Goal: Task Accomplishment & Management: Manage account settings

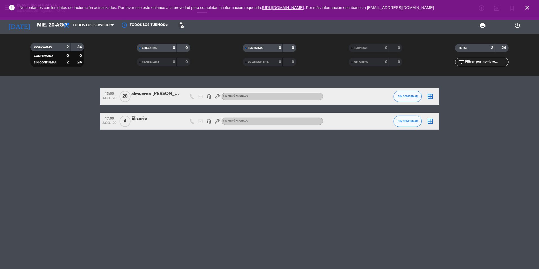
click at [527, 6] on icon "close" at bounding box center [526, 7] width 7 height 7
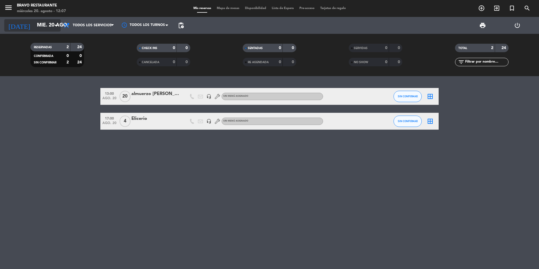
click at [35, 26] on input "mié. 20 ago." at bounding box center [66, 25] width 65 height 11
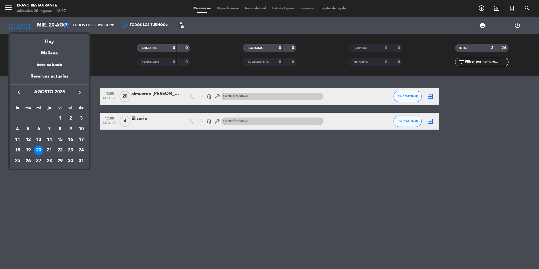
click at [59, 161] on div "29" at bounding box center [60, 161] width 10 height 10
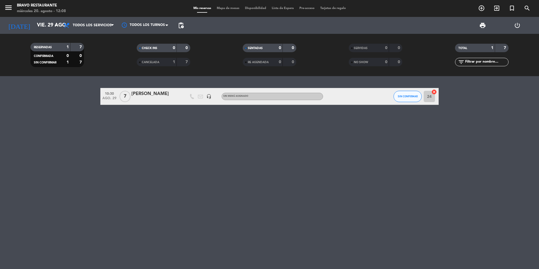
click at [141, 95] on div "[PERSON_NAME]" at bounding box center [155, 93] width 48 height 7
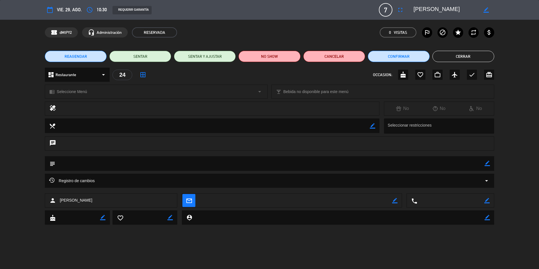
click at [453, 52] on button "Cerrar" at bounding box center [463, 56] width 62 height 11
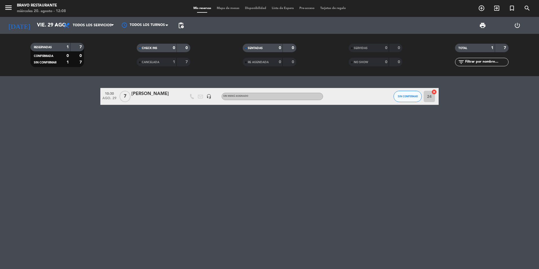
click at [157, 99] on div at bounding box center [155, 100] width 48 height 5
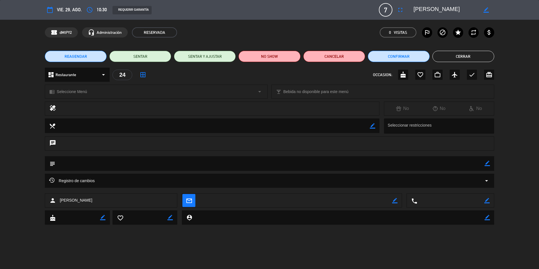
click at [464, 54] on button "Cerrar" at bounding box center [463, 56] width 62 height 11
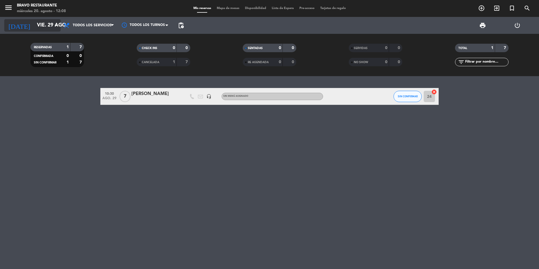
click at [48, 26] on input "vie. 29 ago." at bounding box center [66, 25] width 65 height 11
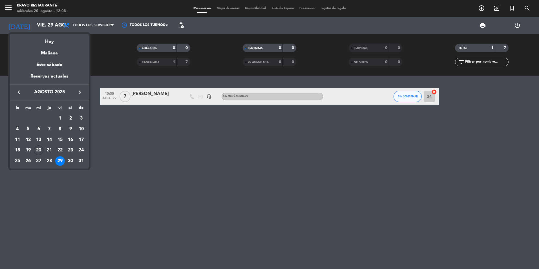
click at [41, 149] on div "20" at bounding box center [39, 150] width 10 height 10
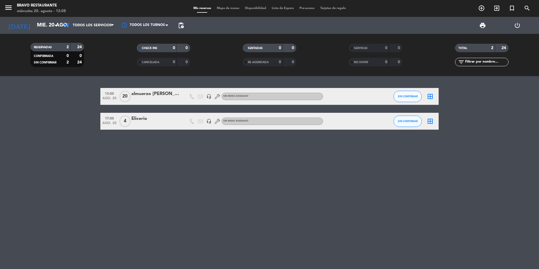
click at [324, 217] on div "13:00 [DATE] almuerzo [PERSON_NAME] en el roca headset_mic Sin menú asignado SI…" at bounding box center [269, 172] width 539 height 193
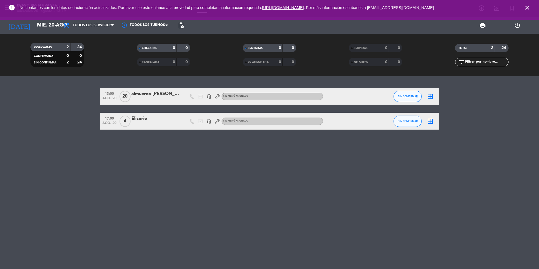
click at [526, 11] on icon "close" at bounding box center [526, 7] width 7 height 7
click at [35, 30] on input "mié. 20 ago." at bounding box center [66, 25] width 65 height 11
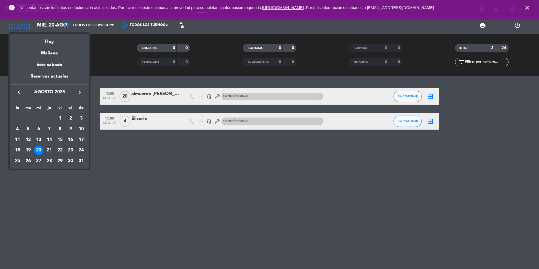
click at [81, 149] on div "24" at bounding box center [81, 150] width 10 height 10
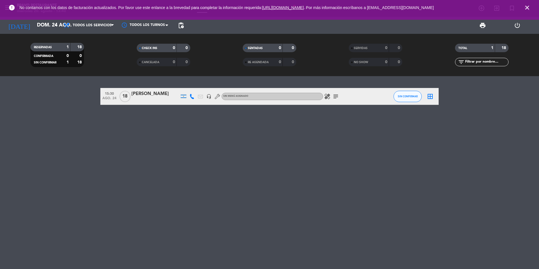
click at [338, 95] on icon "subject" at bounding box center [335, 96] width 7 height 7
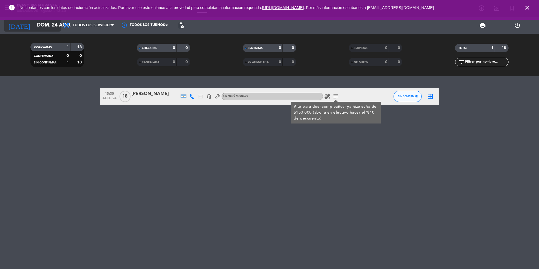
click at [46, 25] on input "dom. 24 ago." at bounding box center [66, 25] width 65 height 11
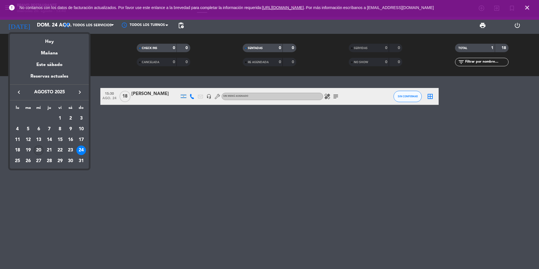
click at [37, 149] on div "20" at bounding box center [39, 150] width 10 height 10
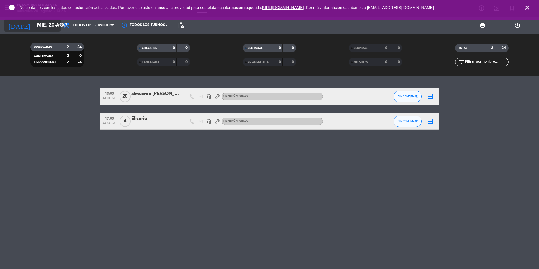
click at [41, 20] on input "mié. 20 ago." at bounding box center [66, 25] width 65 height 11
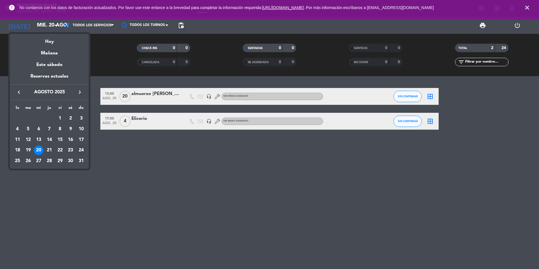
click at [80, 150] on div "24" at bounding box center [81, 150] width 10 height 10
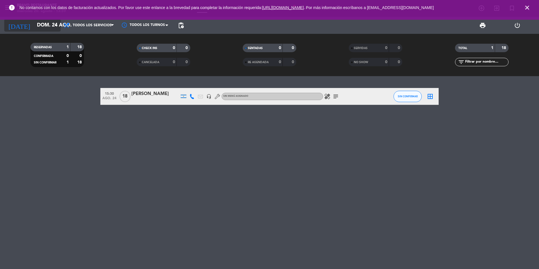
click at [34, 23] on input "dom. 24 ago." at bounding box center [66, 25] width 65 height 11
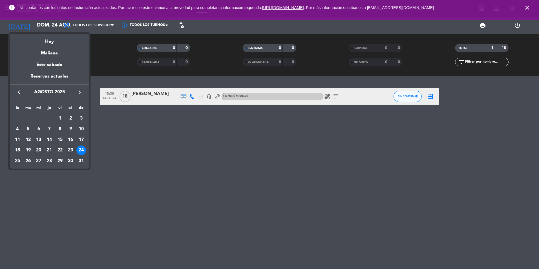
click at [72, 152] on div "23" at bounding box center [71, 150] width 10 height 10
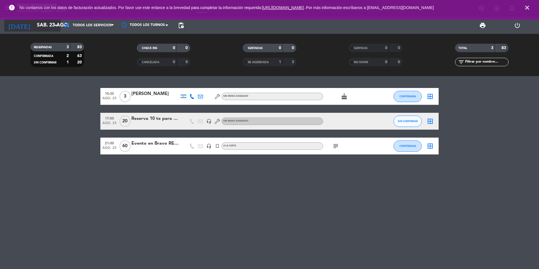
click at [34, 29] on input "sáb. 23 ago." at bounding box center [66, 25] width 65 height 11
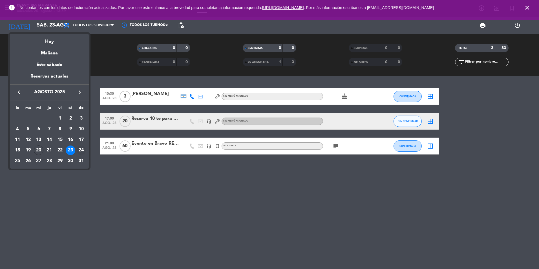
click at [78, 148] on div "24" at bounding box center [81, 150] width 10 height 10
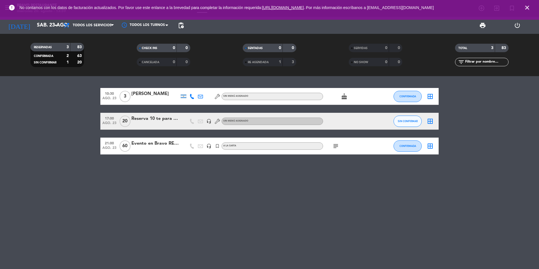
type input "dom. 24 ago."
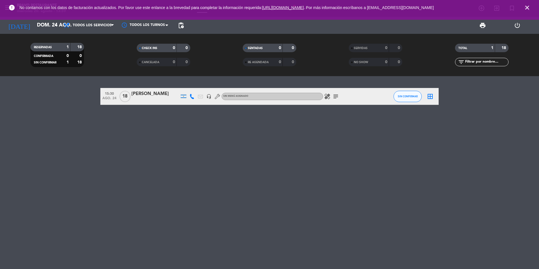
click at [334, 96] on icon "subject" at bounding box center [335, 96] width 7 height 7
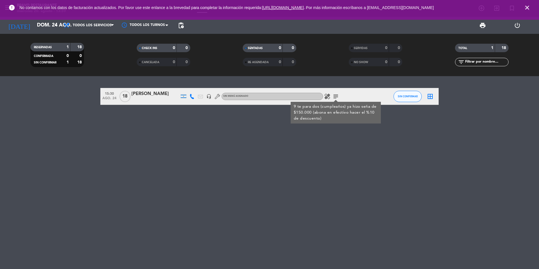
click at [300, 152] on div "15:30 [DATE] [PERSON_NAME] headset_mic Sin menú asignado healing subject 9 te p…" at bounding box center [269, 172] width 539 height 193
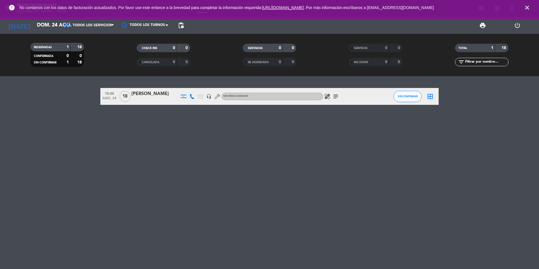
click at [527, 6] on icon "close" at bounding box center [526, 7] width 7 height 7
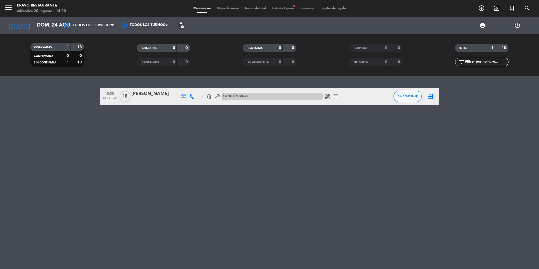
click at [282, 7] on span "Lista de Espera fiber_manual_record" at bounding box center [283, 8] width 28 height 3
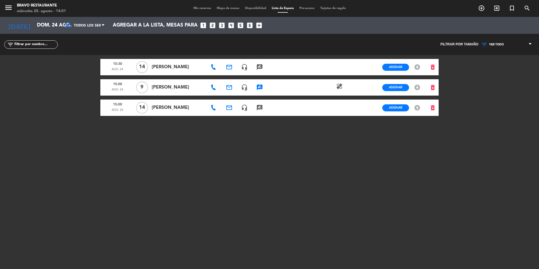
click at [262, 89] on icon "rate_review" at bounding box center [259, 87] width 7 height 7
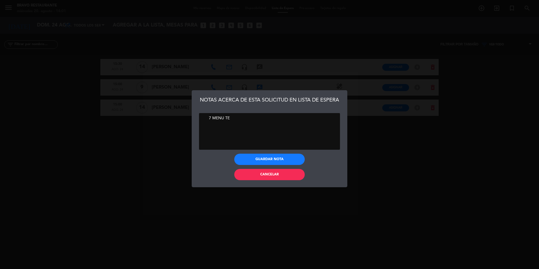
click at [265, 204] on div "NOTAS ACERCA DE ESTA SOLICITUD EN LISTA DE ESPERA Guardar nota Cancelar" at bounding box center [269, 134] width 539 height 269
click at [266, 175] on span "Cancelar" at bounding box center [269, 174] width 19 height 3
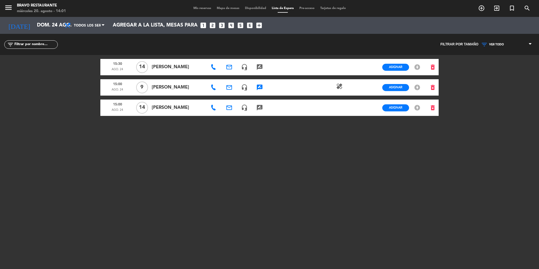
click at [261, 66] on icon "rate_review" at bounding box center [259, 67] width 7 height 7
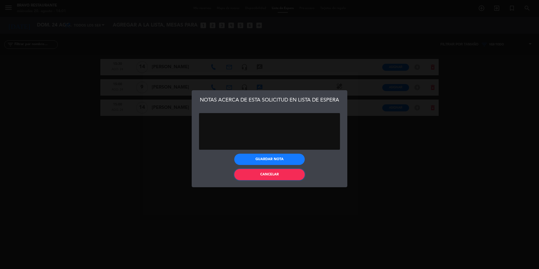
click at [262, 173] on span "Cancelar" at bounding box center [269, 174] width 19 height 3
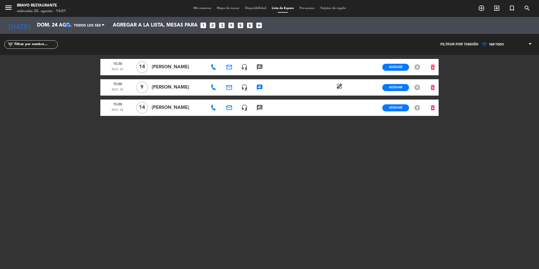
click at [257, 108] on icon "rate_review" at bounding box center [259, 107] width 7 height 7
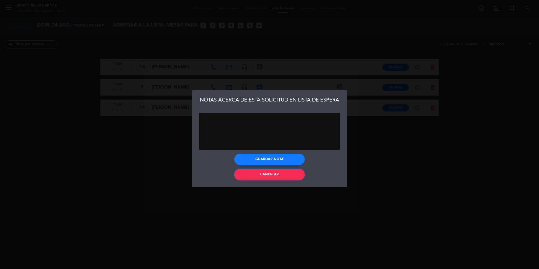
click at [259, 173] on button "Cancelar" at bounding box center [269, 174] width 70 height 11
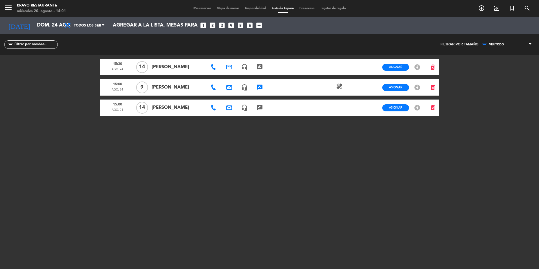
click at [196, 9] on span "Mis reservas" at bounding box center [201, 8] width 23 height 3
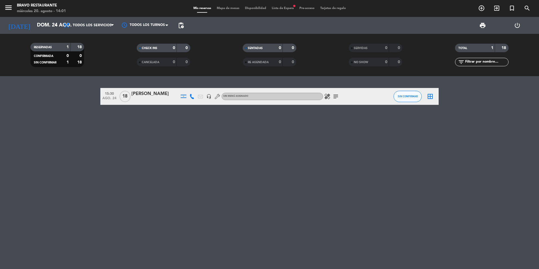
click at [329, 94] on icon "healing" at bounding box center [327, 96] width 7 height 7
click at [339, 95] on span "subject" at bounding box center [335, 96] width 8 height 7
click at [338, 96] on icon "subject" at bounding box center [335, 96] width 7 height 7
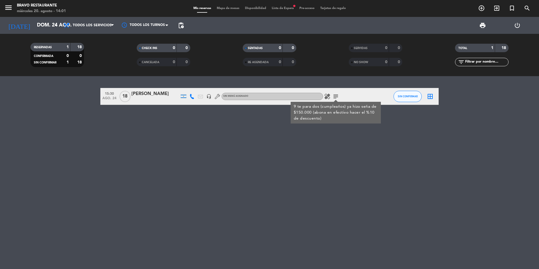
click at [312, 166] on div "15:30 [DATE] [PERSON_NAME] headset_mic Sin menú asignado healing subject 9 te p…" at bounding box center [269, 172] width 539 height 193
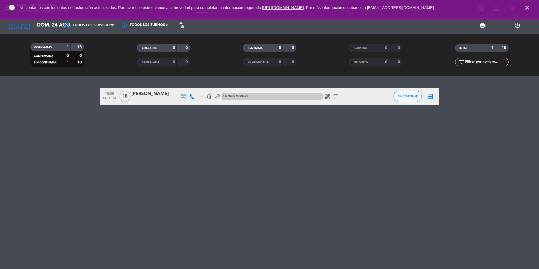
click at [42, 32] on div "[DATE] [DATE] arrow_drop_down" at bounding box center [32, 25] width 56 height 17
click at [42, 29] on input "dom. 24 ago." at bounding box center [66, 25] width 65 height 11
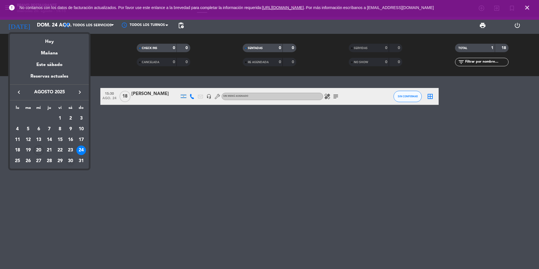
click at [71, 159] on div "30" at bounding box center [71, 161] width 10 height 10
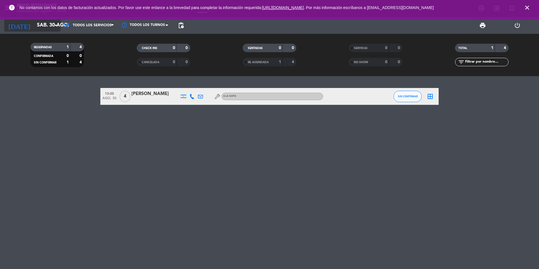
click at [34, 23] on input "sáb. 30 ago." at bounding box center [66, 25] width 65 height 11
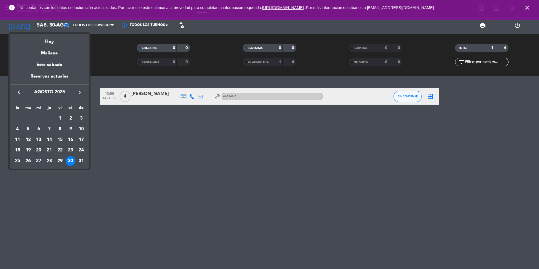
click at [121, 163] on div at bounding box center [269, 134] width 539 height 269
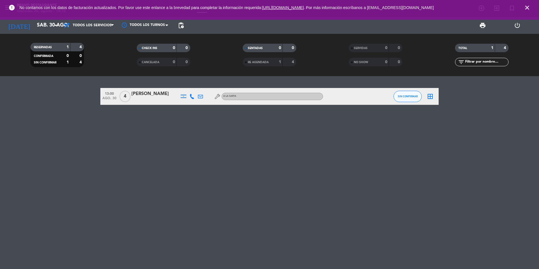
click at [39, 32] on div "[DATE] [DATE] arrow_drop_down" at bounding box center [32, 25] width 56 height 17
click at [38, 30] on input "sáb. 30 ago." at bounding box center [66, 25] width 65 height 11
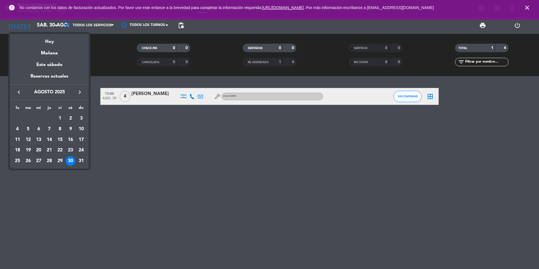
click at [32, 30] on div at bounding box center [269, 134] width 539 height 269
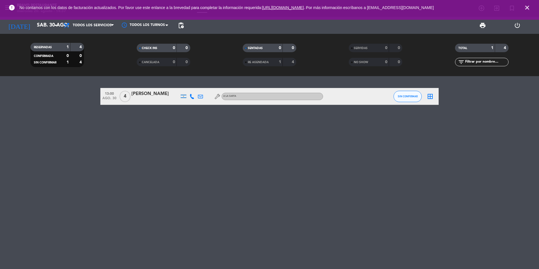
click at [34, 30] on input "sáb. 30 ago." at bounding box center [66, 25] width 65 height 11
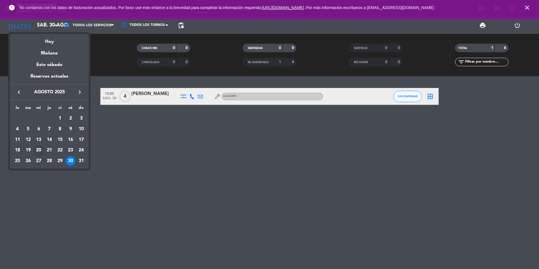
click at [39, 149] on div "20" at bounding box center [39, 150] width 10 height 10
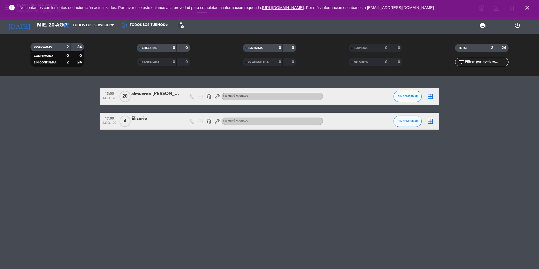
click at [526, 9] on icon "close" at bounding box center [526, 7] width 7 height 7
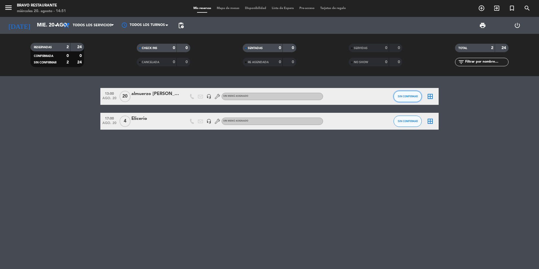
click at [412, 97] on span "SIN CONFIRMAR" at bounding box center [407, 96] width 20 height 3
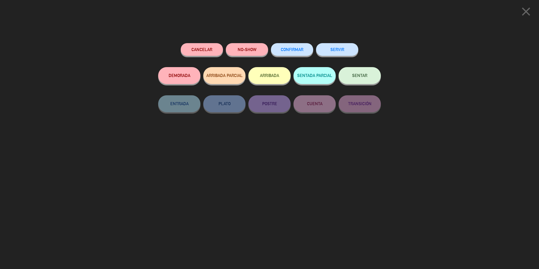
click at [264, 79] on button "ARRIBADA" at bounding box center [269, 75] width 42 height 17
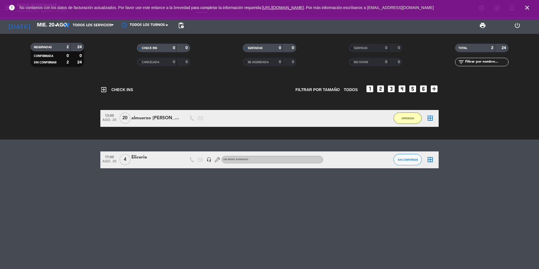
click at [525, 6] on icon "close" at bounding box center [526, 7] width 7 height 7
click at [527, 6] on icon "close" at bounding box center [526, 7] width 7 height 7
click at [55, 21] on input "mié. 20 ago." at bounding box center [66, 25] width 65 height 11
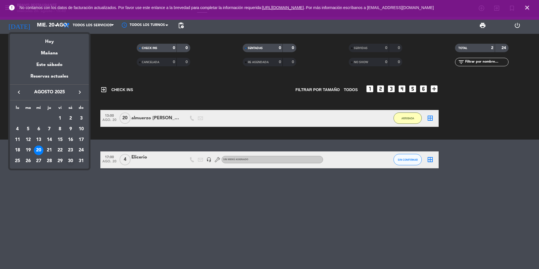
click at [70, 161] on div "30" at bounding box center [71, 161] width 10 height 10
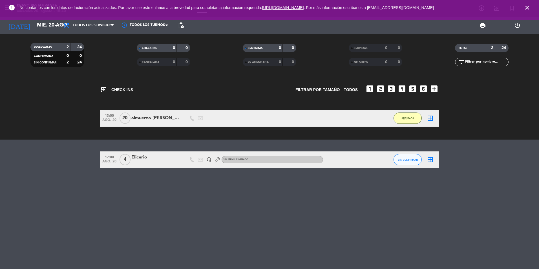
type input "sáb. 30 ago."
